Goal: Information Seeking & Learning: Learn about a topic

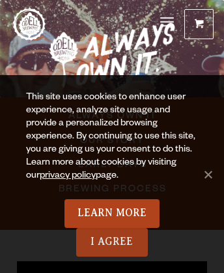
click at [112, 242] on link "I Agree" at bounding box center [112, 242] width 72 height 29
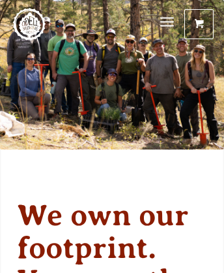
scroll to position [6949, 0]
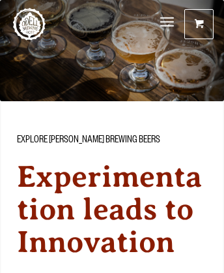
click at [29, 24] on link "Odell Home" at bounding box center [29, 24] width 33 height 33
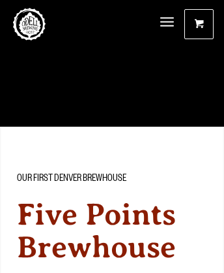
scroll to position [5341, 0]
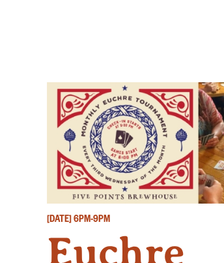
scroll to position [869, 0]
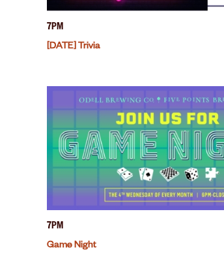
click at [72, 251] on link "Game Night" at bounding box center [72, 246] width 50 height 10
